Goal: Task Accomplishment & Management: Use online tool/utility

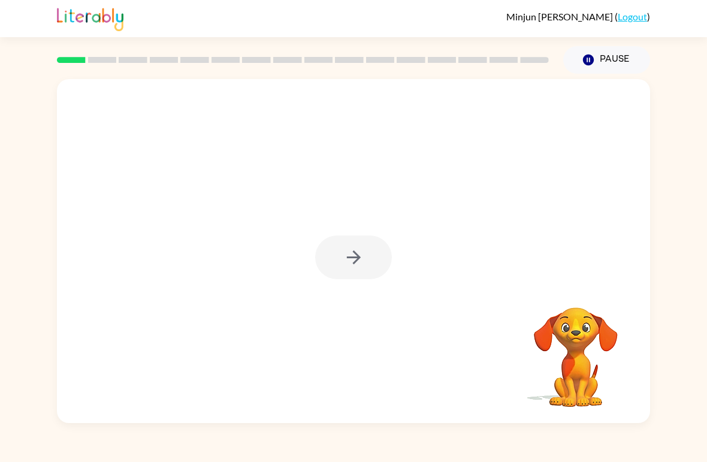
click at [347, 243] on div at bounding box center [353, 257] width 77 height 44
click at [376, 248] on button "button" at bounding box center [353, 257] width 77 height 44
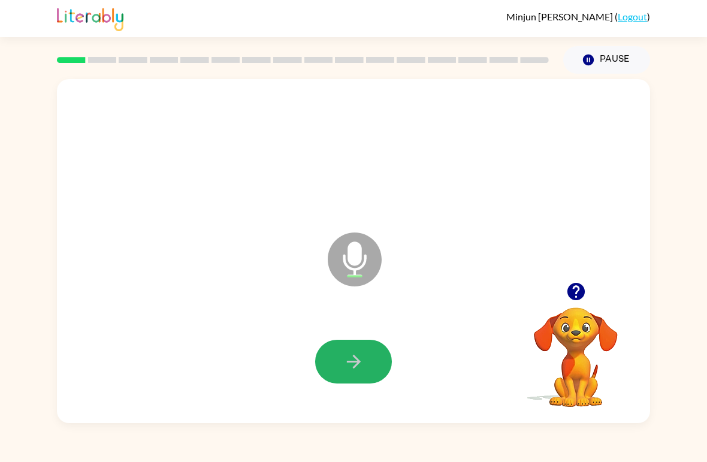
click at [359, 360] on icon "button" at bounding box center [353, 361] width 14 height 14
click at [371, 350] on button "button" at bounding box center [353, 362] width 77 height 44
click at [383, 365] on button "button" at bounding box center [353, 362] width 77 height 44
click at [354, 348] on button "button" at bounding box center [353, 362] width 77 height 44
click at [360, 368] on icon "button" at bounding box center [353, 361] width 21 height 21
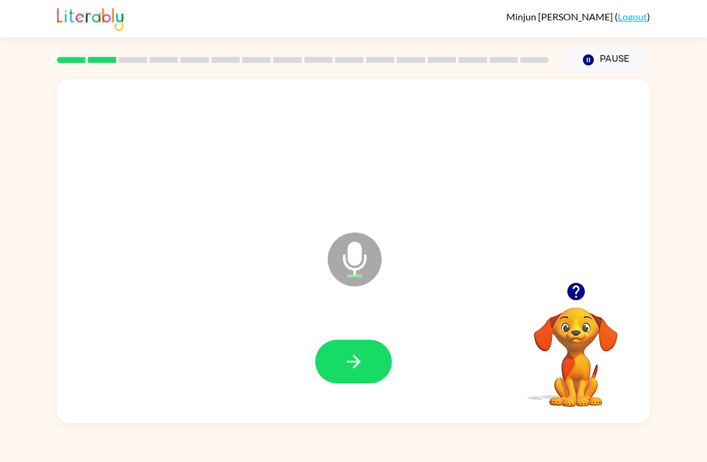
click at [362, 380] on button "button" at bounding box center [353, 362] width 77 height 44
click at [360, 353] on icon "button" at bounding box center [353, 361] width 21 height 21
click at [358, 356] on icon "button" at bounding box center [353, 361] width 21 height 21
click at [359, 358] on icon "button" at bounding box center [353, 361] width 21 height 21
click at [368, 367] on button "button" at bounding box center [353, 362] width 77 height 44
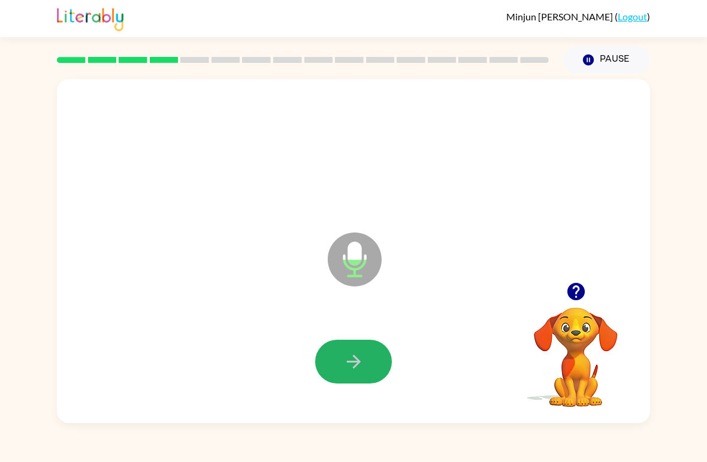
click at [359, 360] on icon "button" at bounding box center [353, 361] width 21 height 21
click at [348, 347] on button "button" at bounding box center [353, 362] width 77 height 44
click at [360, 359] on icon "button" at bounding box center [353, 361] width 21 height 21
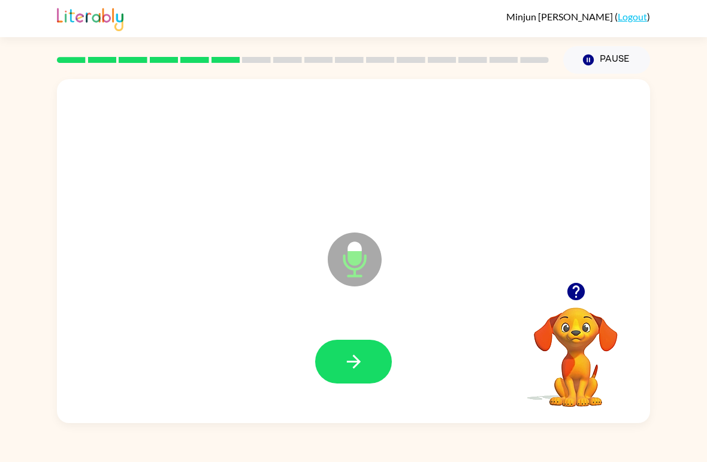
click at [359, 353] on icon "button" at bounding box center [353, 361] width 21 height 21
click at [338, 337] on div at bounding box center [353, 362] width 569 height 99
click at [334, 356] on button "button" at bounding box center [353, 362] width 77 height 44
click at [359, 363] on icon "button" at bounding box center [353, 361] width 14 height 14
click at [359, 359] on icon "button" at bounding box center [353, 361] width 21 height 21
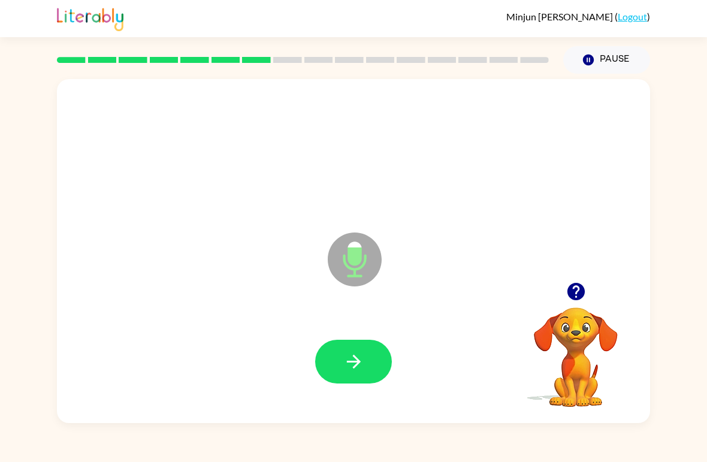
click at [348, 349] on button "button" at bounding box center [353, 362] width 77 height 44
click at [362, 354] on icon "button" at bounding box center [353, 361] width 21 height 21
click at [349, 356] on icon "button" at bounding box center [353, 361] width 21 height 21
click at [349, 357] on icon "button" at bounding box center [353, 361] width 21 height 21
click at [356, 360] on icon "button" at bounding box center [353, 361] width 14 height 14
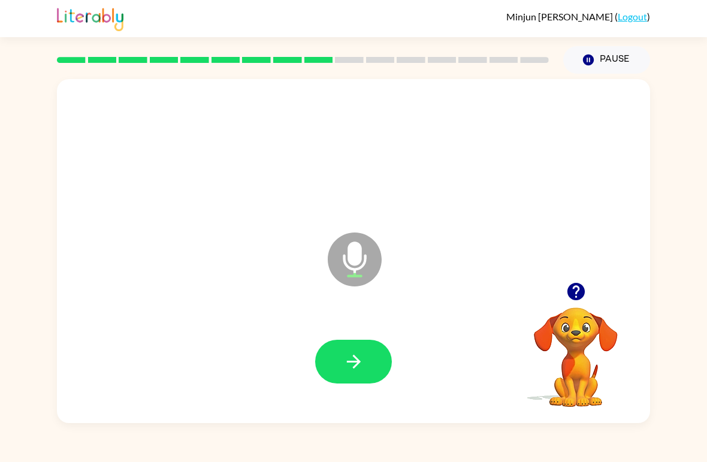
click at [350, 350] on button "button" at bounding box center [353, 362] width 77 height 44
click at [356, 356] on icon "button" at bounding box center [353, 361] width 21 height 21
click at [354, 375] on button "button" at bounding box center [353, 362] width 77 height 44
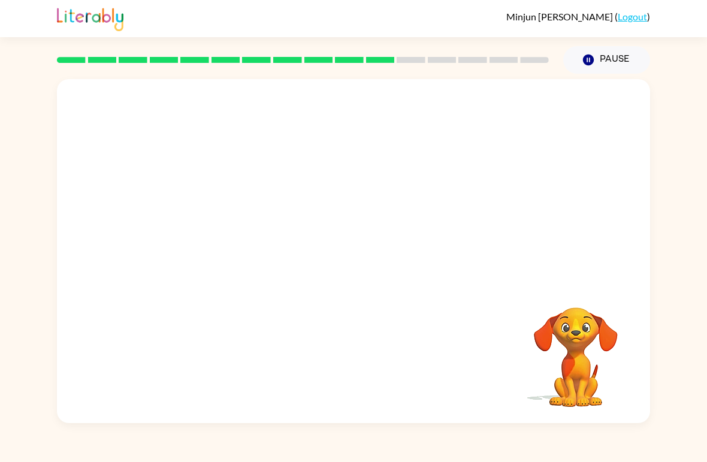
click at [629, 374] on video "Your browser must support playing .mp4 files to use Literably. Please try using…" at bounding box center [576, 349] width 120 height 120
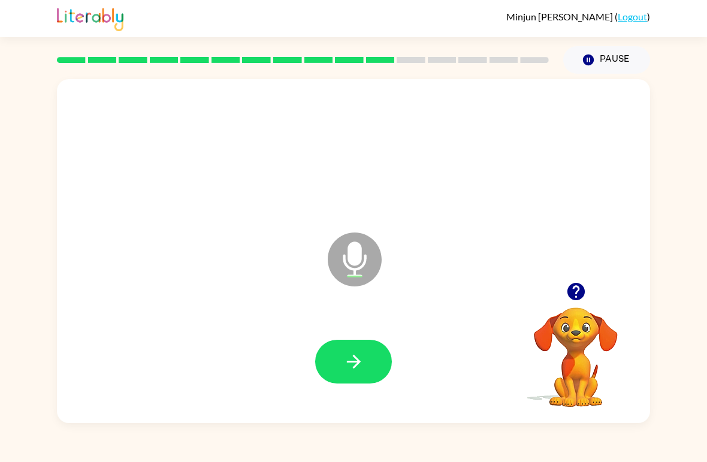
click at [357, 373] on button "button" at bounding box center [353, 362] width 77 height 44
click at [346, 356] on icon "button" at bounding box center [353, 361] width 21 height 21
click at [365, 368] on button "button" at bounding box center [353, 362] width 77 height 44
click at [343, 357] on icon "button" at bounding box center [353, 361] width 21 height 21
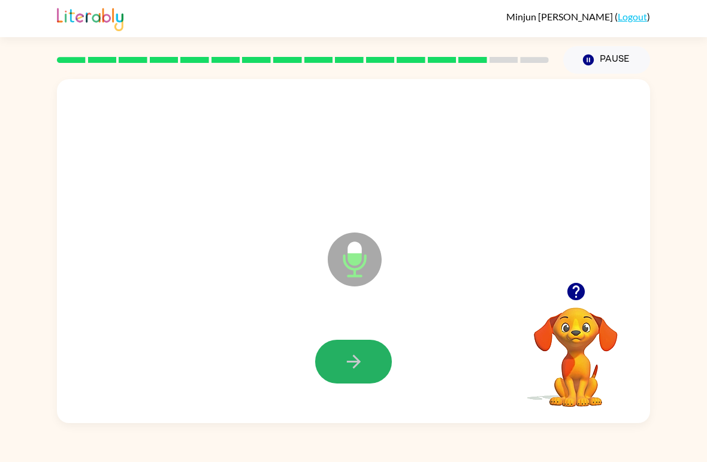
click at [363, 369] on icon "button" at bounding box center [353, 361] width 21 height 21
click at [346, 357] on icon "button" at bounding box center [353, 361] width 21 height 21
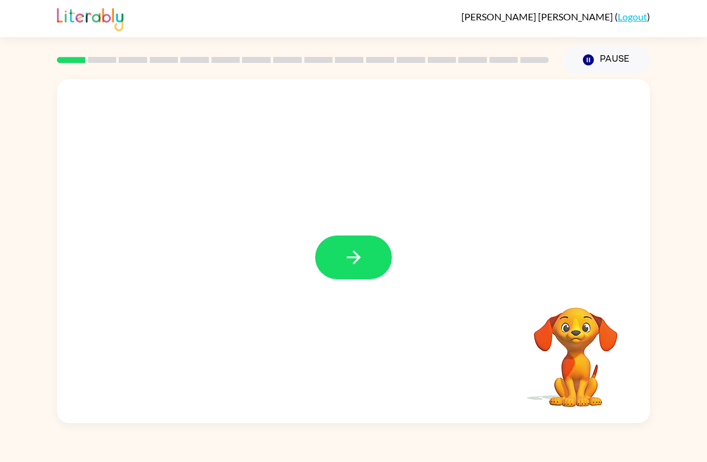
click at [363, 258] on icon "button" at bounding box center [353, 257] width 21 height 21
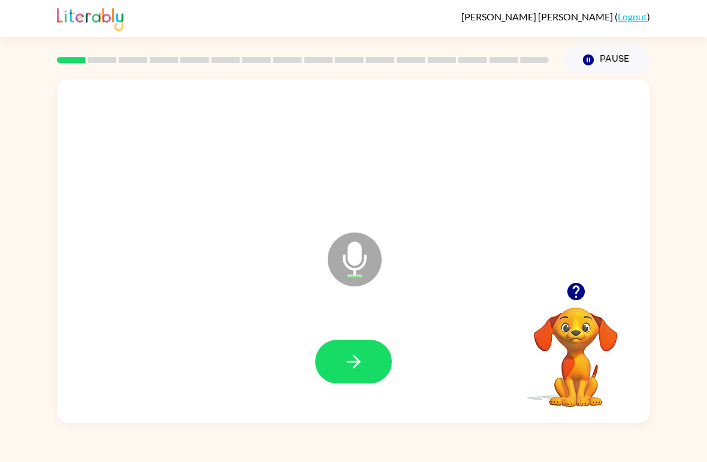
click at [362, 362] on icon "button" at bounding box center [353, 361] width 21 height 21
click at [371, 374] on button "button" at bounding box center [353, 362] width 77 height 44
click at [384, 345] on button "button" at bounding box center [353, 362] width 77 height 44
click at [348, 368] on icon "button" at bounding box center [353, 361] width 21 height 21
click at [381, 376] on button "button" at bounding box center [353, 362] width 77 height 44
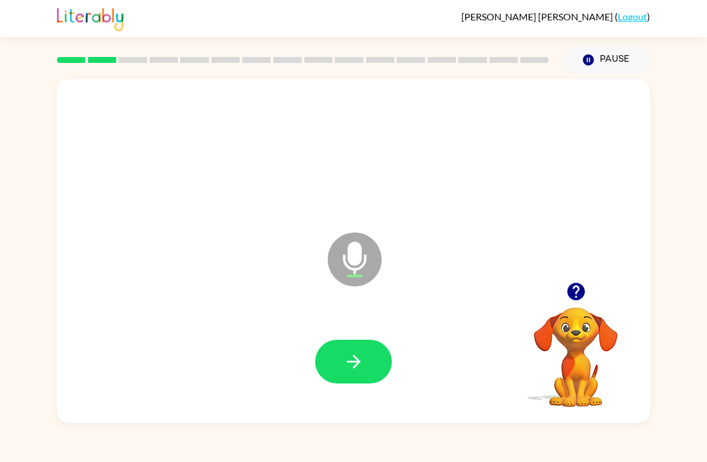
click at [375, 371] on button "button" at bounding box center [353, 362] width 77 height 44
click at [384, 376] on button "button" at bounding box center [353, 362] width 77 height 44
click at [384, 372] on button "button" at bounding box center [353, 362] width 77 height 44
click at [356, 351] on icon "button" at bounding box center [353, 361] width 21 height 21
click at [340, 349] on button "button" at bounding box center [353, 362] width 77 height 44
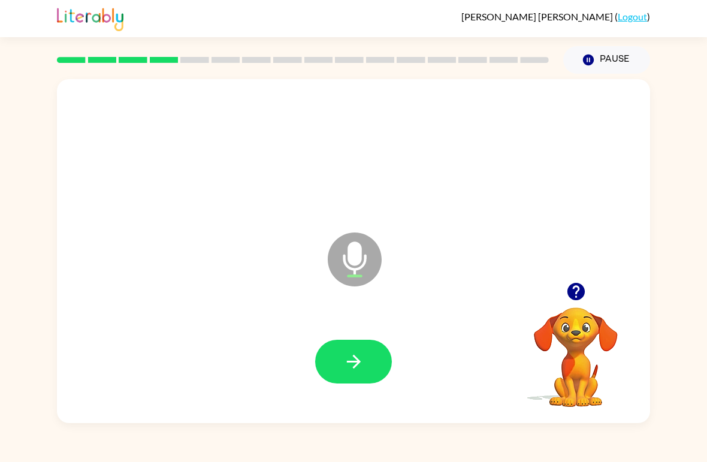
click at [352, 365] on icon "button" at bounding box center [353, 361] width 21 height 21
click at [349, 354] on icon "button" at bounding box center [353, 361] width 21 height 21
click at [340, 362] on button "button" at bounding box center [353, 362] width 77 height 44
click at [359, 362] on icon "button" at bounding box center [353, 361] width 14 height 14
click at [356, 377] on button "button" at bounding box center [353, 362] width 77 height 44
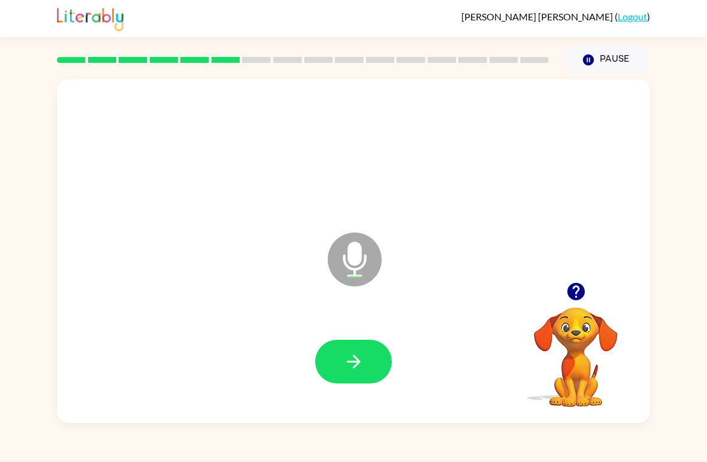
click at [366, 359] on button "button" at bounding box center [353, 362] width 77 height 44
click at [357, 359] on icon "button" at bounding box center [353, 361] width 21 height 21
click at [347, 347] on button "button" at bounding box center [353, 362] width 77 height 44
click at [354, 360] on icon "button" at bounding box center [353, 361] width 21 height 21
click at [346, 362] on icon "button" at bounding box center [353, 361] width 21 height 21
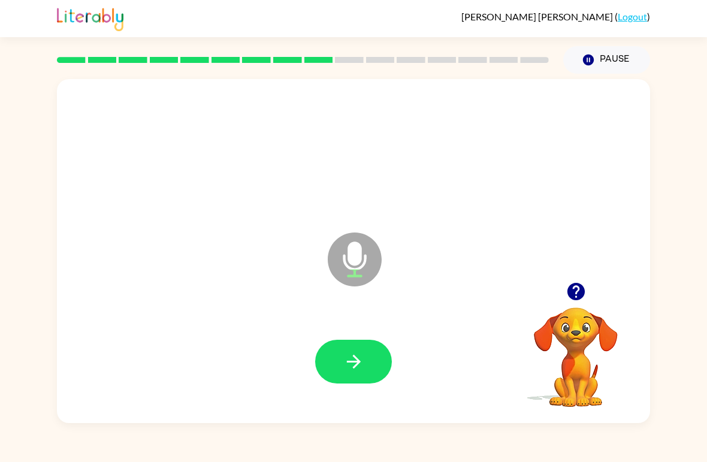
click at [356, 358] on icon "button" at bounding box center [353, 361] width 14 height 14
click at [363, 353] on icon "button" at bounding box center [353, 361] width 21 height 21
click at [358, 370] on icon "button" at bounding box center [353, 361] width 21 height 21
click at [379, 359] on button "button" at bounding box center [353, 362] width 77 height 44
click at [371, 359] on button "button" at bounding box center [353, 362] width 77 height 44
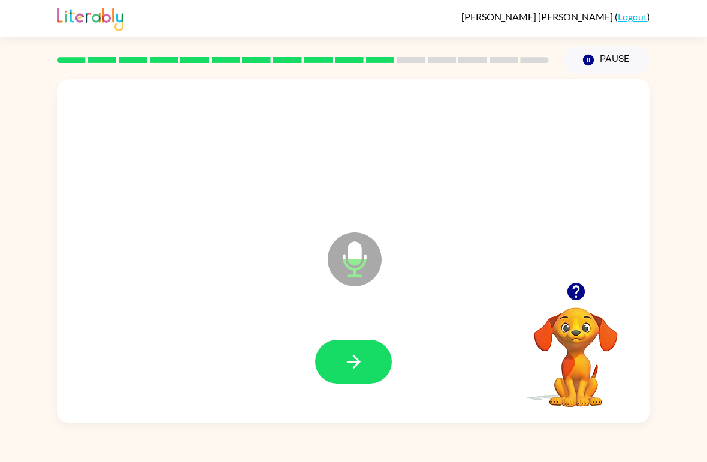
click at [345, 353] on icon "button" at bounding box center [353, 361] width 21 height 21
click at [332, 371] on button "button" at bounding box center [353, 362] width 77 height 44
click at [339, 351] on button "button" at bounding box center [353, 362] width 77 height 44
click at [353, 368] on icon "button" at bounding box center [353, 361] width 14 height 14
click at [353, 349] on button "button" at bounding box center [353, 362] width 77 height 44
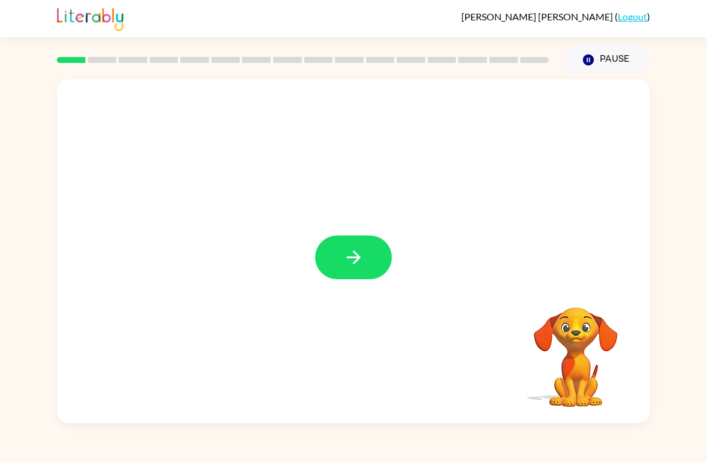
click at [383, 253] on button "button" at bounding box center [353, 257] width 77 height 44
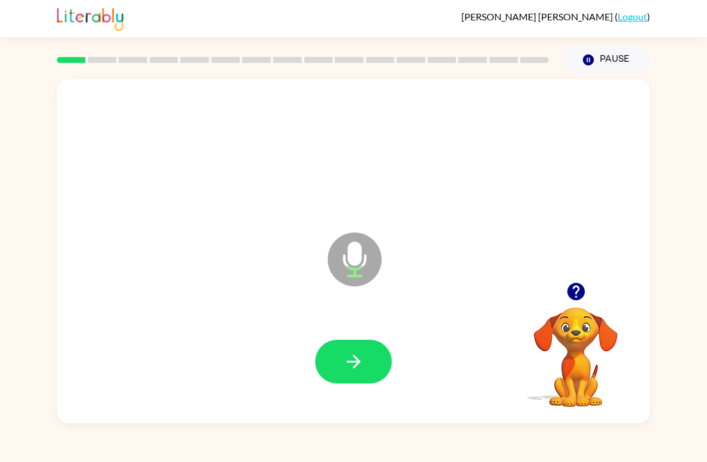
click at [346, 358] on icon "button" at bounding box center [353, 361] width 21 height 21
click at [349, 359] on icon "button" at bounding box center [353, 361] width 21 height 21
click at [360, 358] on icon "button" at bounding box center [353, 361] width 21 height 21
click at [361, 361] on icon "button" at bounding box center [353, 361] width 21 height 21
click at [359, 372] on icon "button" at bounding box center [353, 361] width 21 height 21
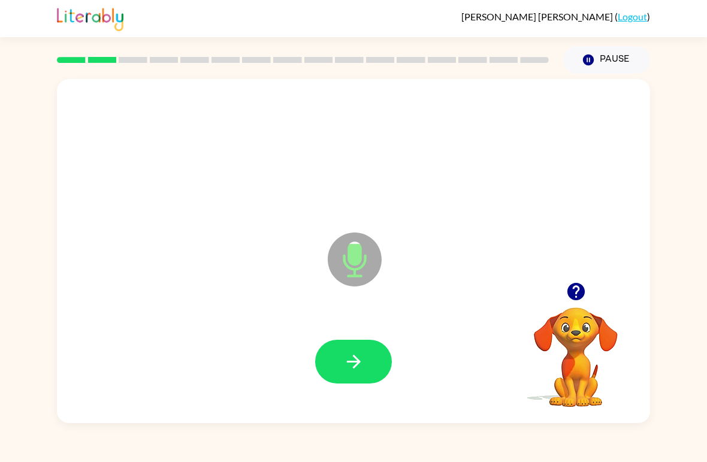
click at [353, 356] on icon "button" at bounding box center [353, 361] width 14 height 14
click at [354, 353] on icon "button" at bounding box center [353, 361] width 21 height 21
click at [365, 359] on button "button" at bounding box center [353, 362] width 77 height 44
click at [358, 350] on button "button" at bounding box center [353, 362] width 77 height 44
click at [337, 345] on button "button" at bounding box center [353, 362] width 77 height 44
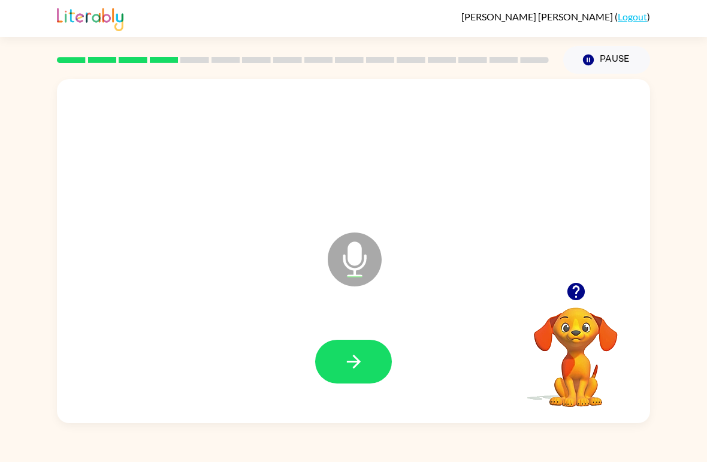
click at [325, 374] on button "button" at bounding box center [353, 362] width 77 height 44
click at [349, 366] on icon "button" at bounding box center [353, 361] width 21 height 21
click at [353, 366] on icon "button" at bounding box center [353, 361] width 21 height 21
click at [359, 353] on icon "button" at bounding box center [353, 361] width 21 height 21
click at [357, 366] on icon "button" at bounding box center [353, 361] width 21 height 21
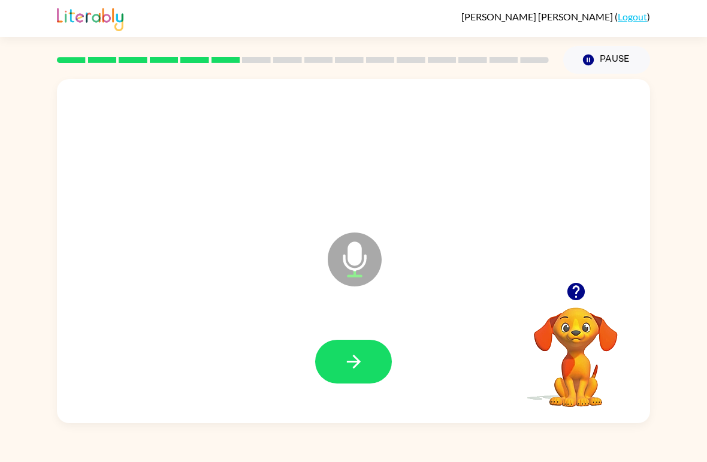
click at [357, 359] on icon "button" at bounding box center [353, 361] width 14 height 14
click at [347, 351] on icon "button" at bounding box center [353, 361] width 21 height 21
click at [350, 362] on icon "button" at bounding box center [353, 361] width 14 height 14
click at [340, 356] on button "button" at bounding box center [353, 362] width 77 height 44
click at [350, 368] on icon "button" at bounding box center [353, 361] width 21 height 21
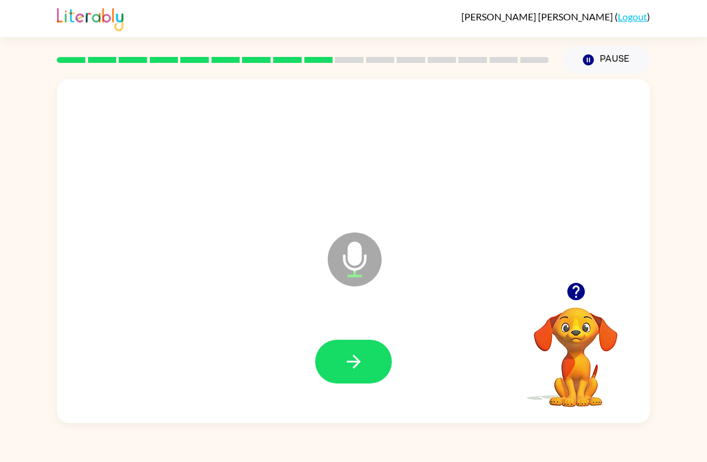
click at [327, 329] on div at bounding box center [353, 362] width 569 height 99
click at [362, 351] on icon "button" at bounding box center [353, 361] width 21 height 21
click at [353, 383] on button "button" at bounding box center [353, 362] width 77 height 44
click at [347, 348] on button "button" at bounding box center [353, 362] width 77 height 44
click at [350, 354] on icon "button" at bounding box center [353, 361] width 21 height 21
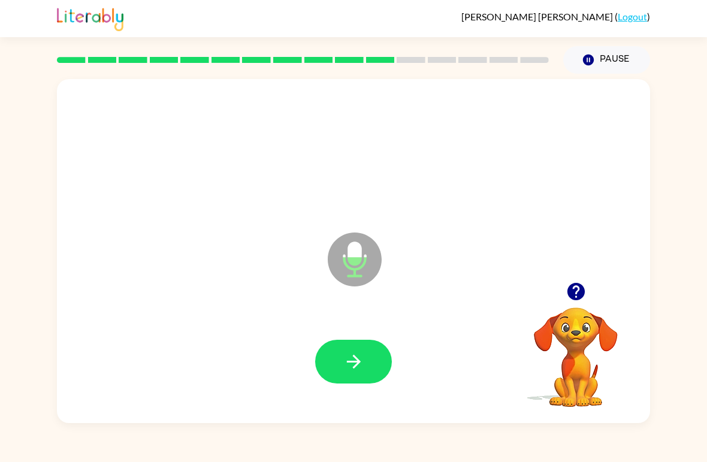
click at [349, 357] on icon "button" at bounding box center [353, 361] width 21 height 21
click at [341, 373] on button "button" at bounding box center [353, 362] width 77 height 44
click at [325, 331] on div at bounding box center [353, 362] width 569 height 99
click at [328, 352] on button "button" at bounding box center [353, 362] width 77 height 44
click at [348, 360] on icon "button" at bounding box center [353, 361] width 21 height 21
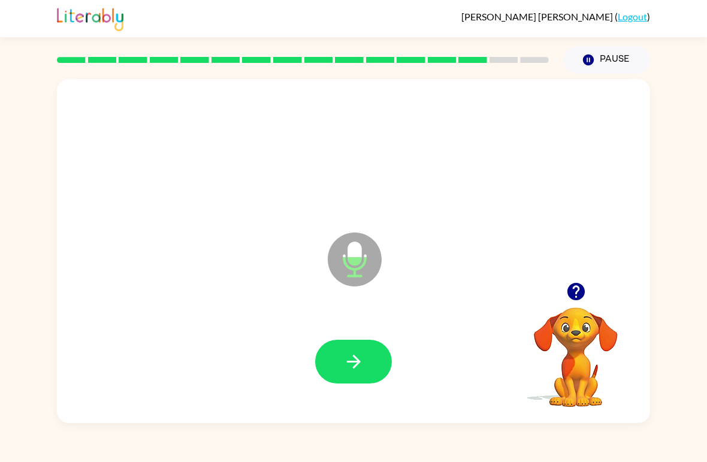
click at [364, 374] on button "button" at bounding box center [353, 362] width 77 height 44
click at [357, 369] on icon "button" at bounding box center [353, 361] width 21 height 21
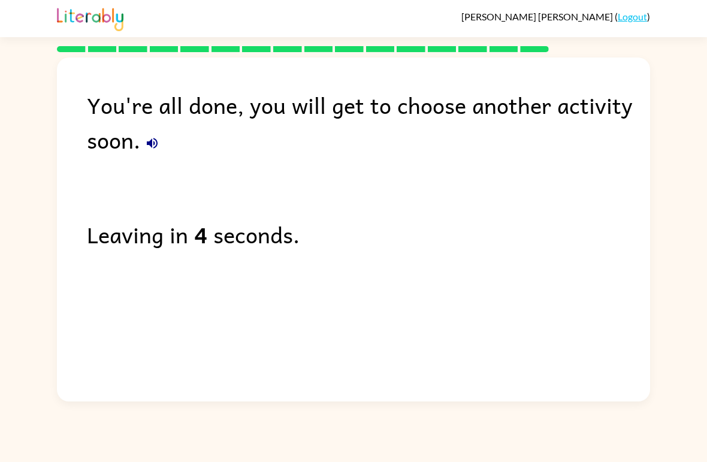
click at [632, 20] on link "Logout" at bounding box center [631, 16] width 29 height 11
